Goal: Navigation & Orientation: Find specific page/section

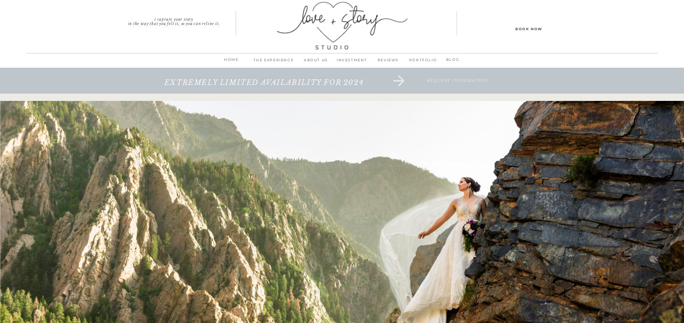
click at [349, 62] on p "INVESTMENT" at bounding box center [352, 63] width 36 height 12
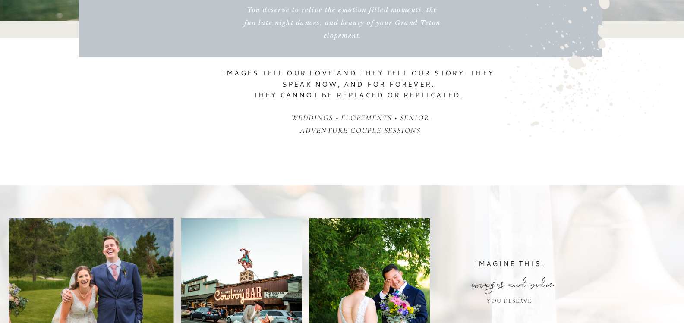
scroll to position [389, 0]
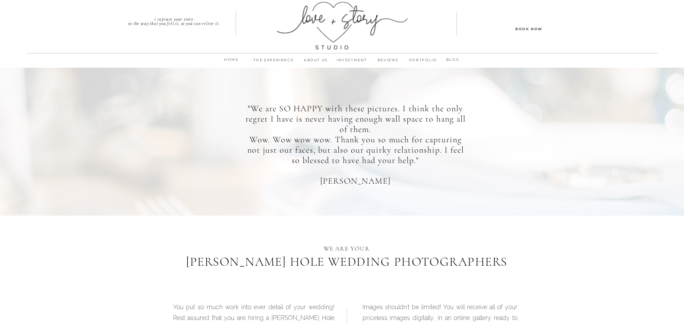
click at [282, 60] on p "THE EXPERIENCE" at bounding box center [273, 63] width 49 height 12
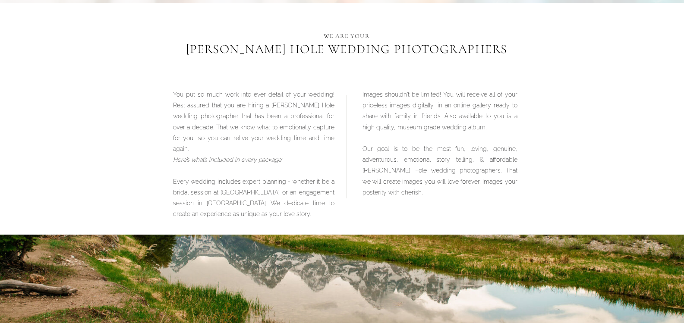
scroll to position [216, 0]
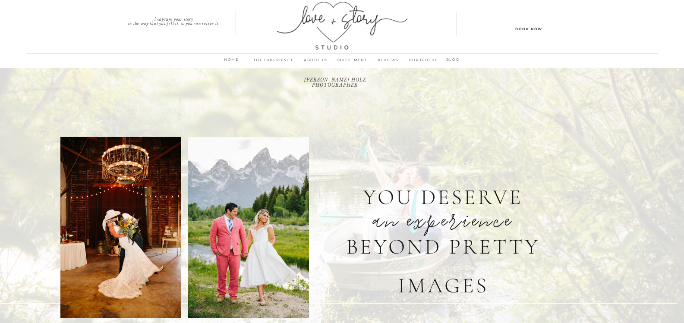
click at [225, 60] on p "home" at bounding box center [231, 62] width 23 height 12
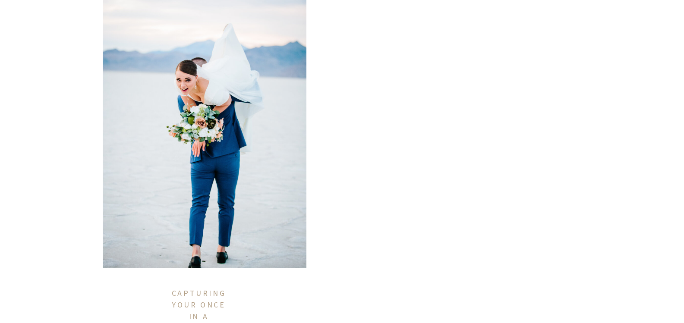
scroll to position [3203, 0]
